Goal: Information Seeking & Learning: Find specific page/section

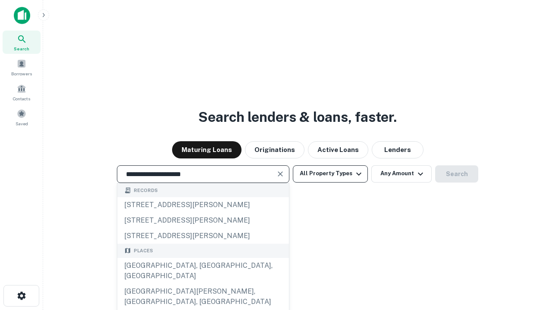
click at [203, 284] on div "[GEOGRAPHIC_DATA], [GEOGRAPHIC_DATA], [GEOGRAPHIC_DATA]" at bounding box center [202, 271] width 171 height 26
click at [330, 174] on button "All Property Types" at bounding box center [330, 173] width 75 height 17
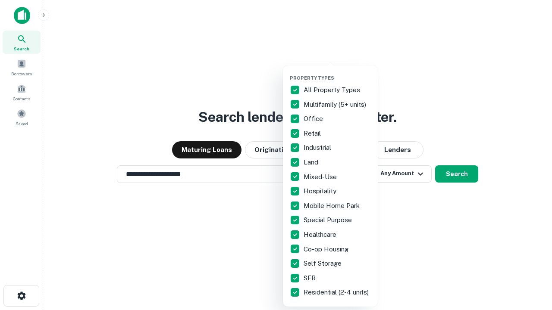
type input "**********"
click at [337, 72] on button "button" at bounding box center [337, 72] width 95 height 0
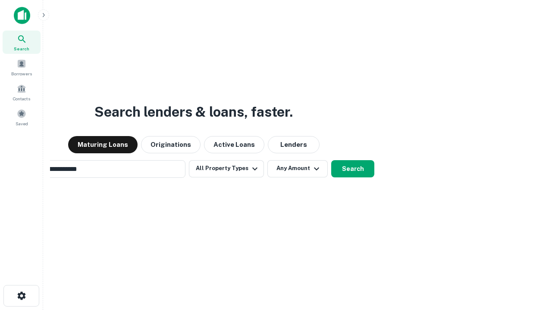
scroll to position [13, 0]
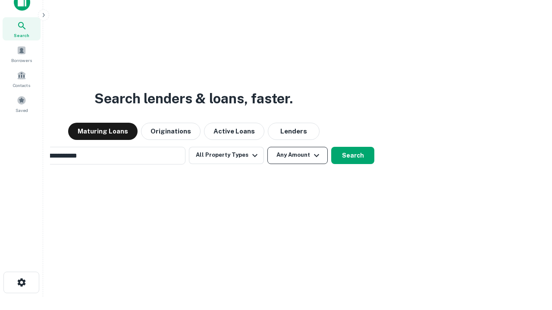
click at [267, 147] on button "Any Amount" at bounding box center [297, 155] width 60 height 17
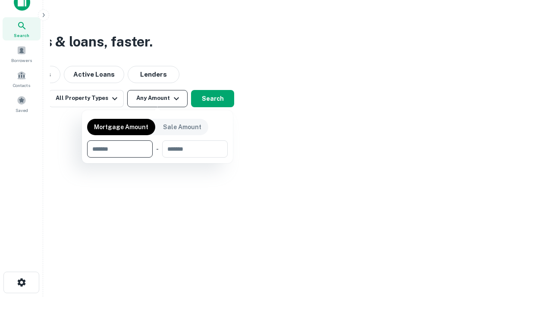
scroll to position [14, 0]
type input "*******"
click at [157, 158] on button "button" at bounding box center [157, 158] width 140 height 0
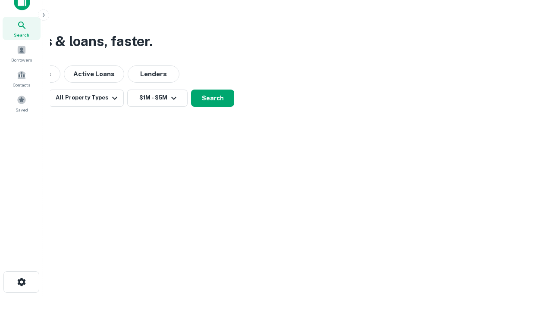
scroll to position [5, 159]
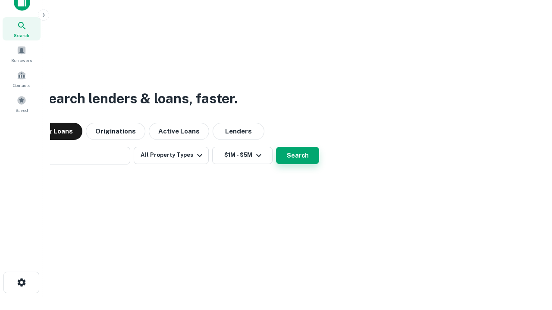
click at [276, 147] on button "Search" at bounding box center [297, 155] width 43 height 17
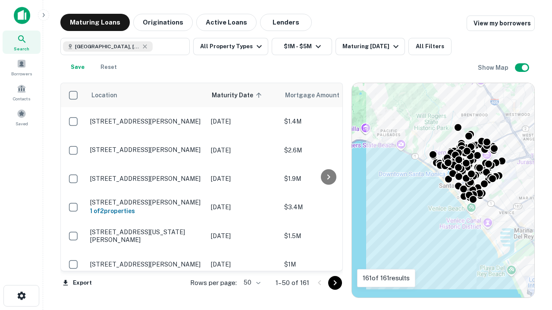
click at [250, 283] on body "Search Borrowers Contacts Saved Maturing Loans Originations Active Loans Lender…" at bounding box center [276, 155] width 552 height 310
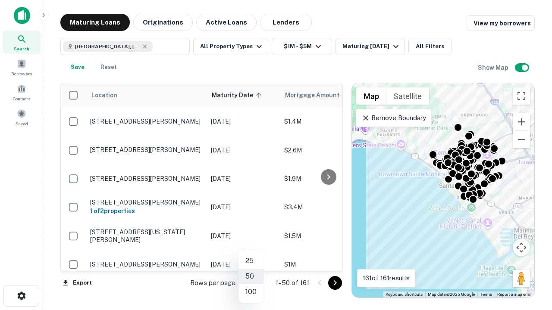
click at [251, 261] on li "25" at bounding box center [250, 261] width 25 height 16
